Goal: Task Accomplishment & Management: Manage account settings

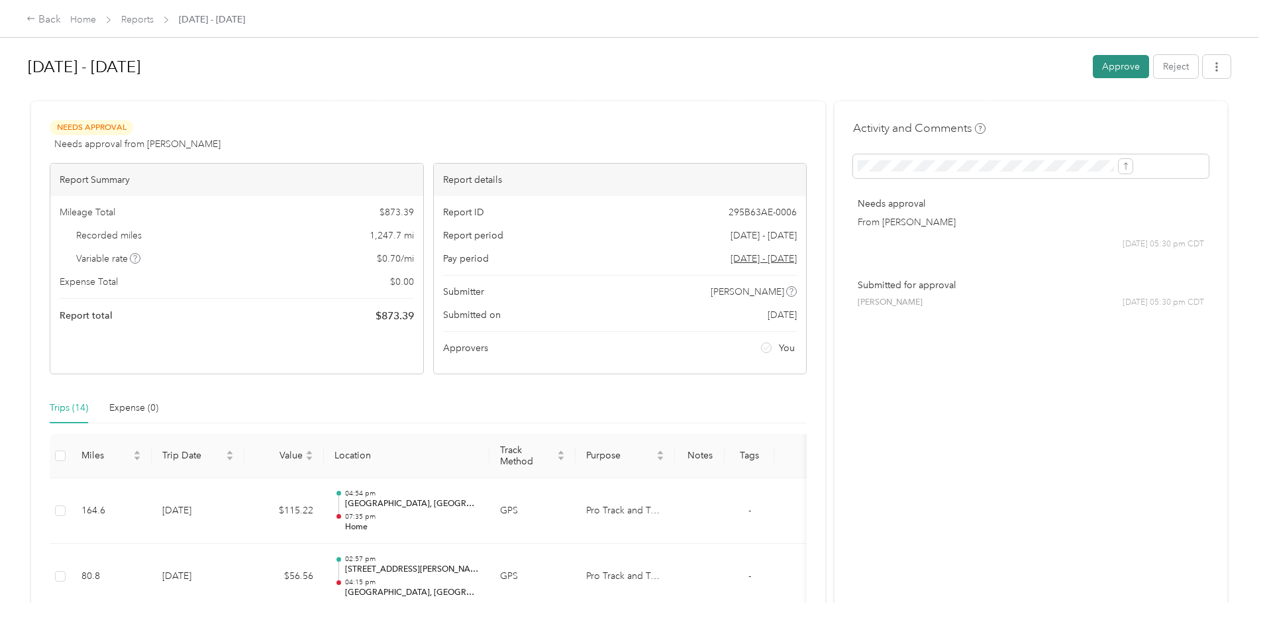
click at [1093, 64] on button "Approve" at bounding box center [1121, 66] width 56 height 23
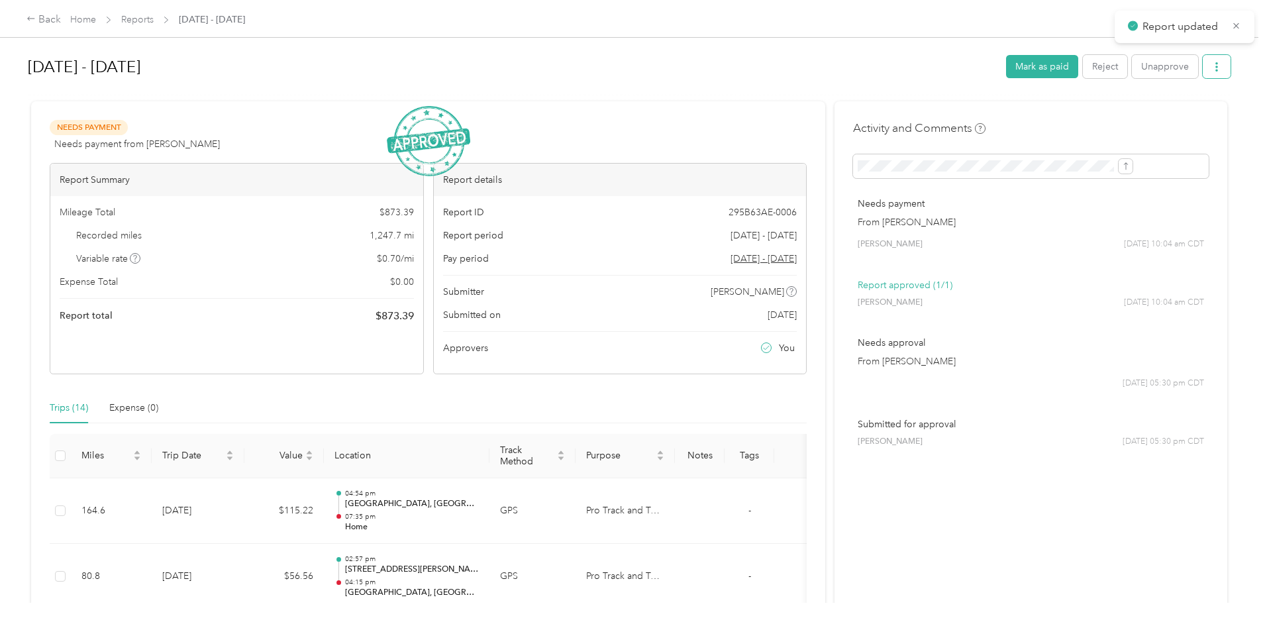
click at [1216, 72] on icon "button" at bounding box center [1217, 66] width 3 height 9
click at [1077, 115] on span "Download" at bounding box center [1071, 116] width 44 height 14
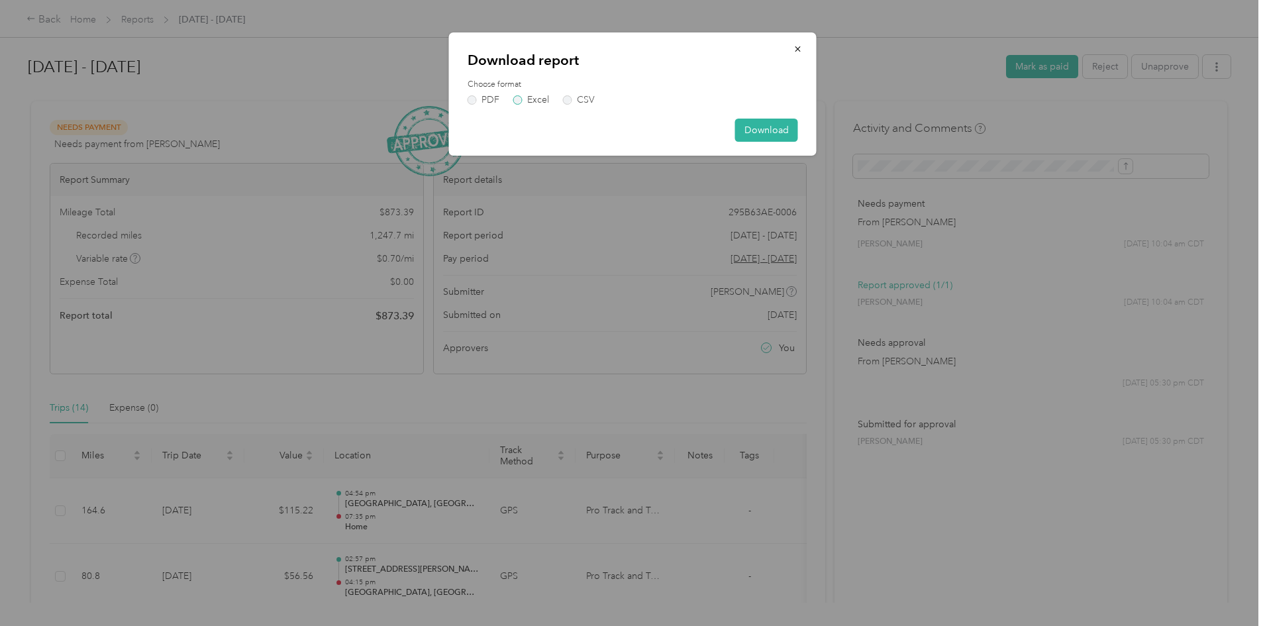
click at [535, 104] on label "Excel" at bounding box center [531, 99] width 36 height 9
click at [776, 131] on button "Download" at bounding box center [766, 130] width 63 height 23
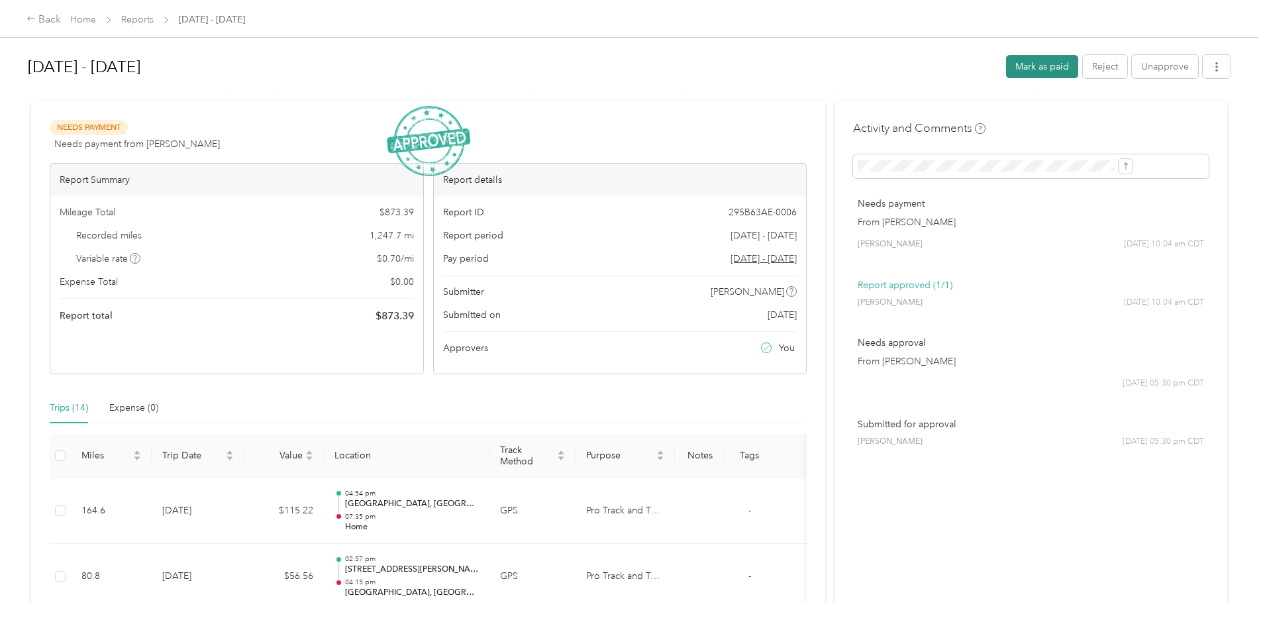
click at [1006, 66] on button "Mark as paid" at bounding box center [1042, 66] width 72 height 23
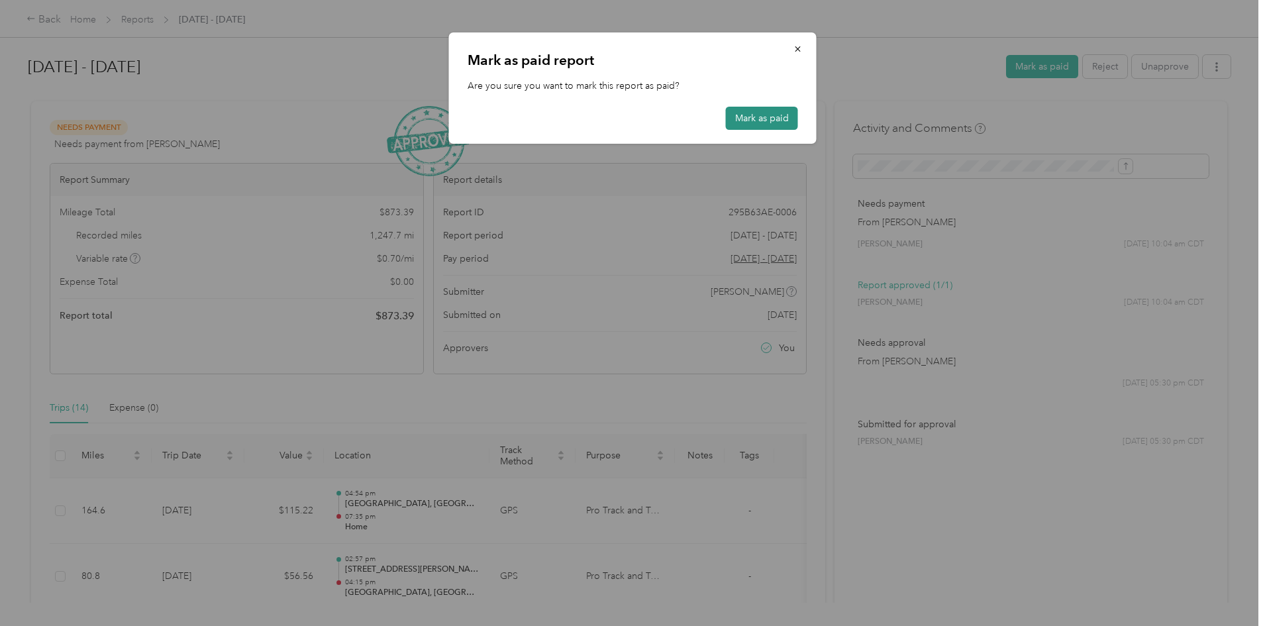
click at [776, 117] on button "Mark as paid" at bounding box center [762, 118] width 72 height 23
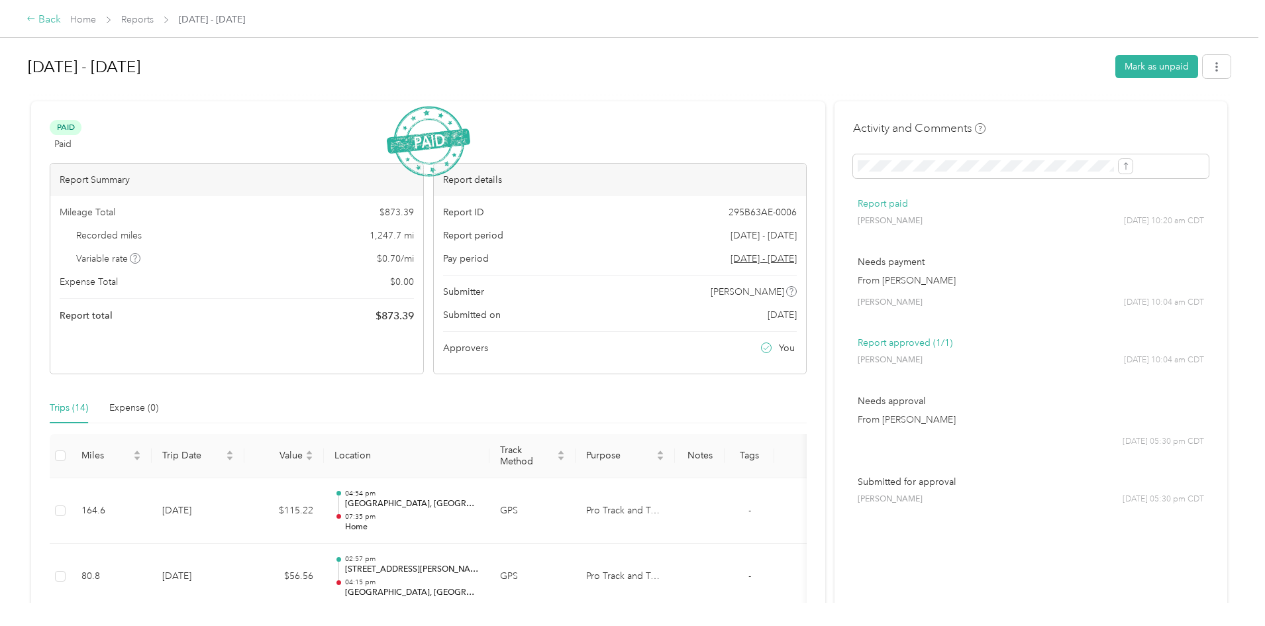
click at [61, 20] on div "Back" at bounding box center [44, 20] width 34 height 16
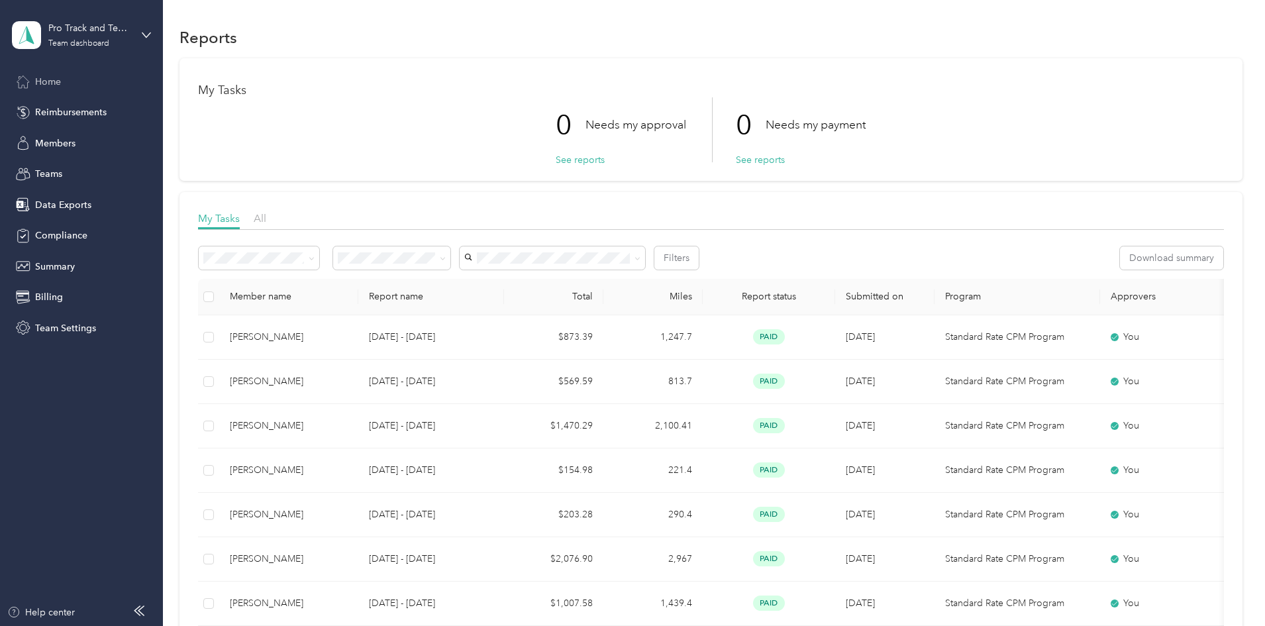
click at [44, 79] on span "Home" at bounding box center [48, 82] width 26 height 14
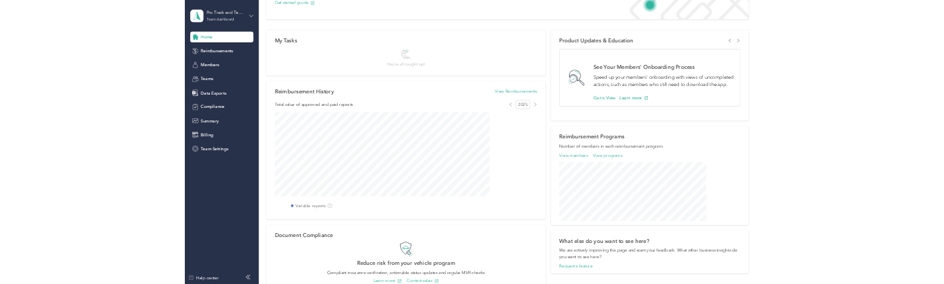
scroll to position [66, 0]
